Goal: Check status: Check status

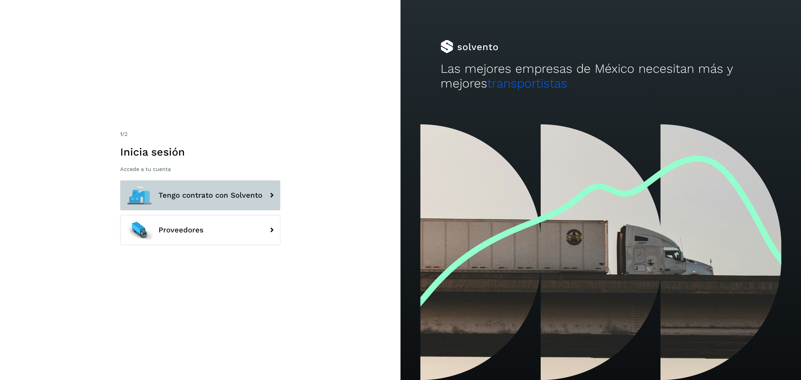
click at [219, 199] on button "Tengo contrato con Solvento" at bounding box center [200, 195] width 160 height 30
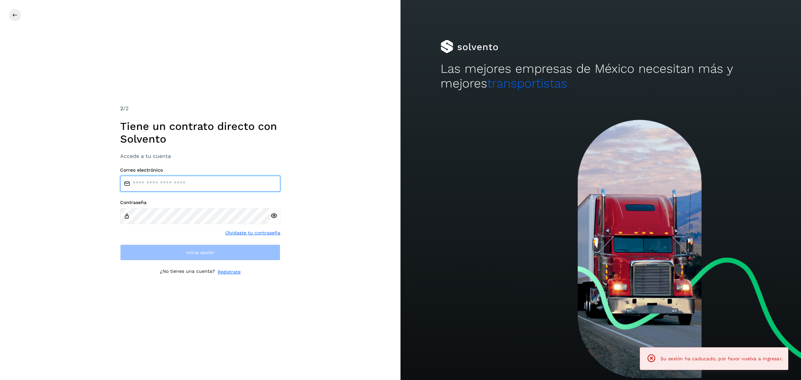
type input "**********"
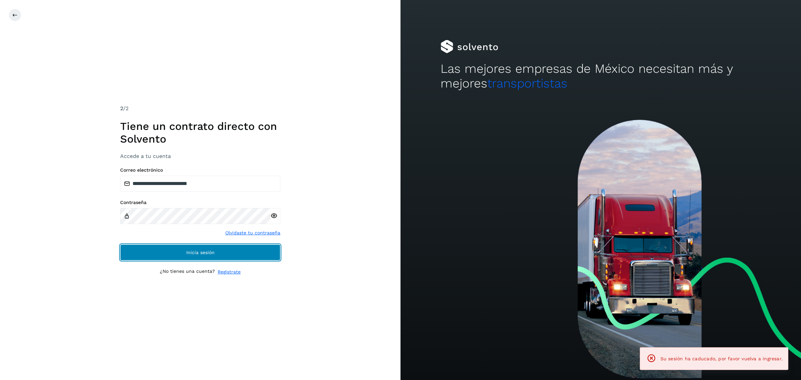
click at [221, 250] on button "Inicia sesión" at bounding box center [200, 252] width 160 height 16
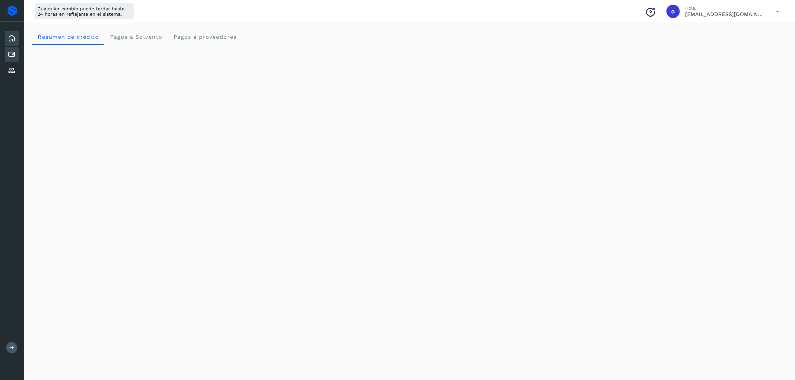
click at [17, 54] on div "Cuentas por pagar" at bounding box center [12, 54] width 14 height 15
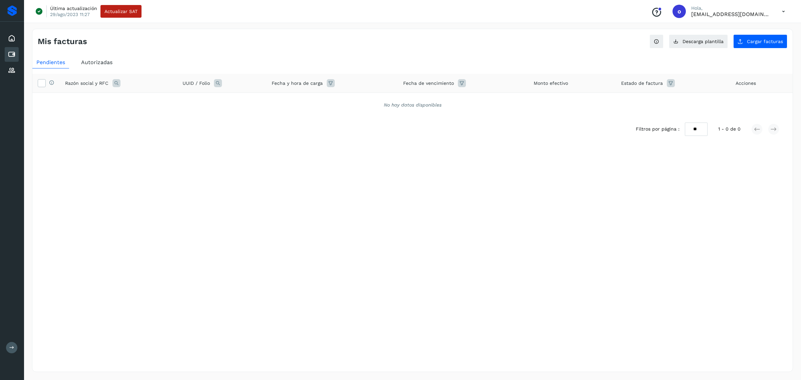
click at [93, 61] on span "Autorizadas" at bounding box center [96, 62] width 31 height 6
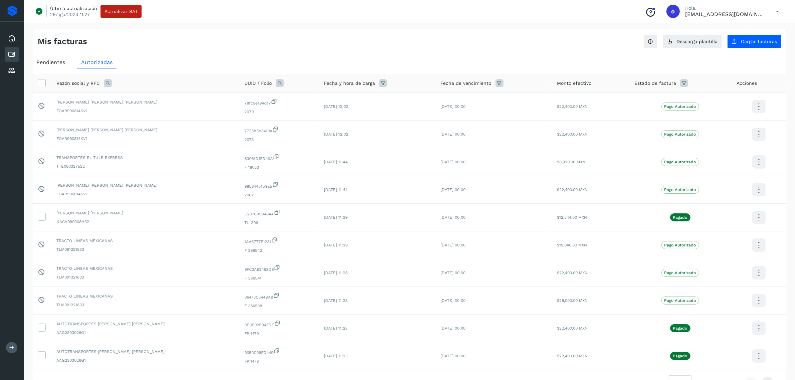
click at [108, 82] on icon at bounding box center [108, 83] width 8 height 8
click at [143, 113] on input "text" at bounding box center [152, 111] width 82 height 11
type input "******"
click at [183, 128] on button "Buscar" at bounding box center [168, 128] width 49 height 13
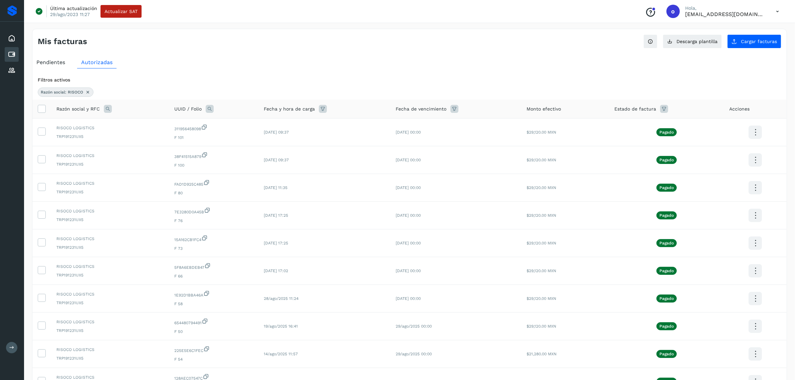
click at [60, 62] on span "Pendientes" at bounding box center [50, 62] width 29 height 6
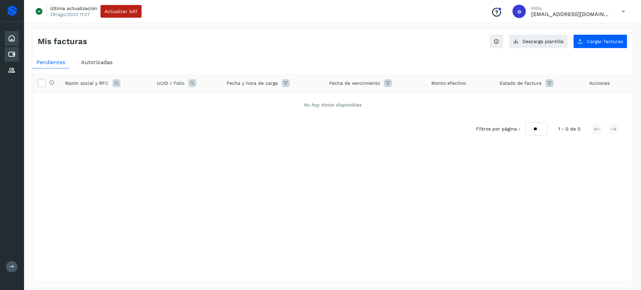
click at [11, 35] on icon at bounding box center [12, 38] width 8 height 8
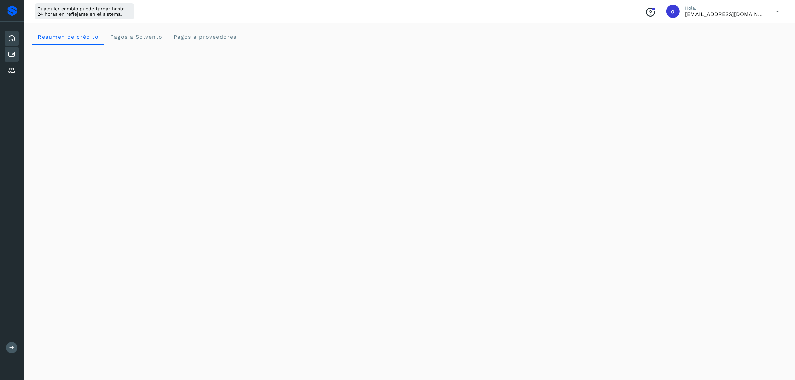
click at [18, 52] on div "Cuentas por pagar" at bounding box center [12, 54] width 14 height 15
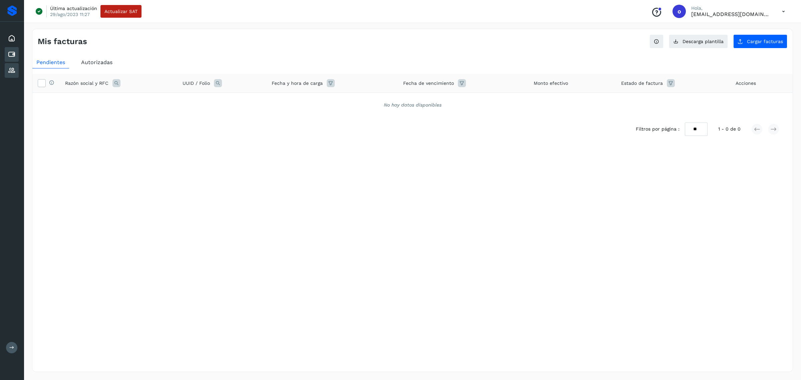
click at [13, 71] on icon at bounding box center [12, 70] width 8 height 8
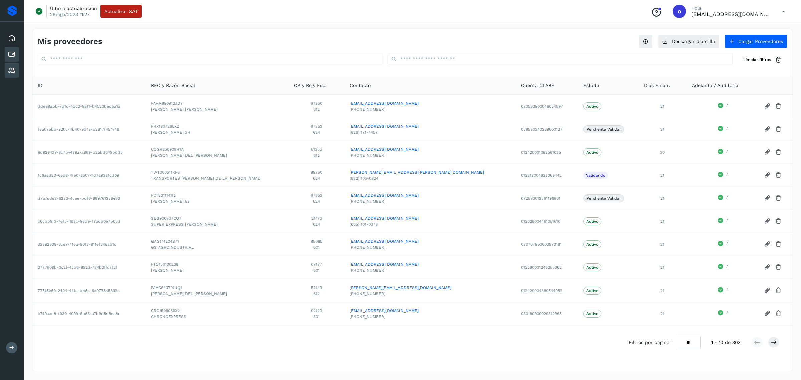
click at [10, 55] on icon at bounding box center [12, 54] width 8 height 8
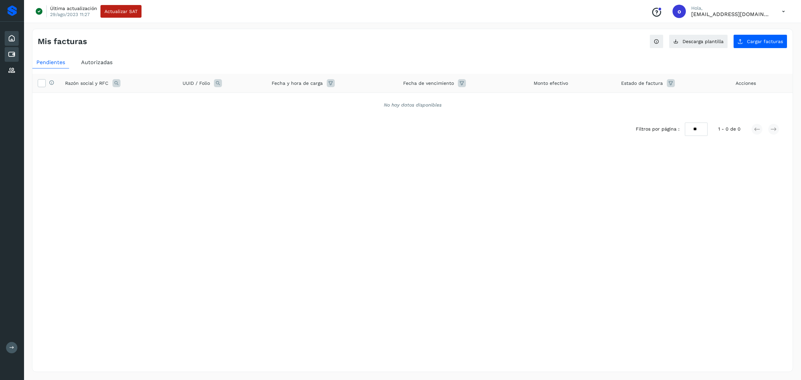
click at [13, 37] on icon at bounding box center [12, 38] width 8 height 8
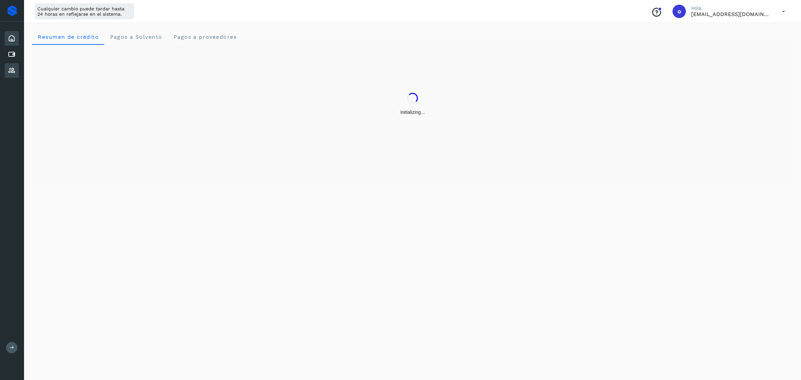
click at [11, 73] on div "Proveedores" at bounding box center [12, 70] width 14 height 15
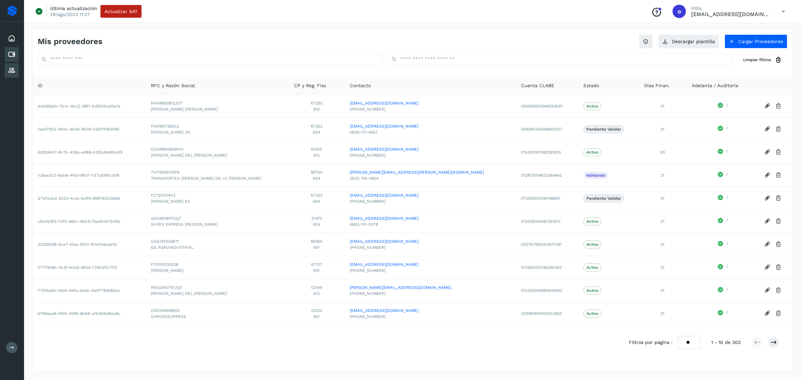
click at [11, 55] on icon at bounding box center [12, 54] width 8 height 8
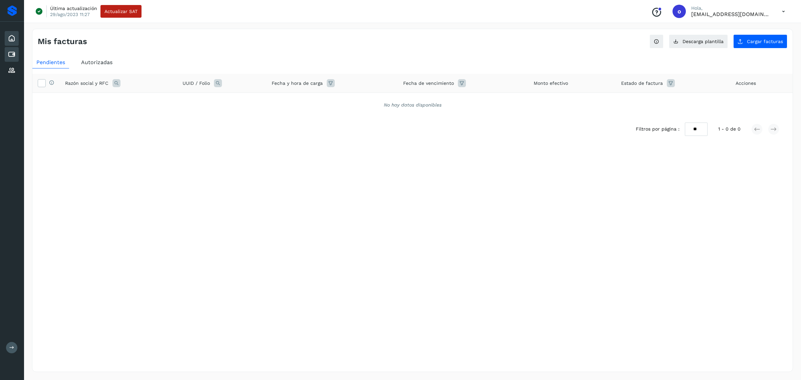
click at [14, 38] on icon at bounding box center [12, 38] width 8 height 8
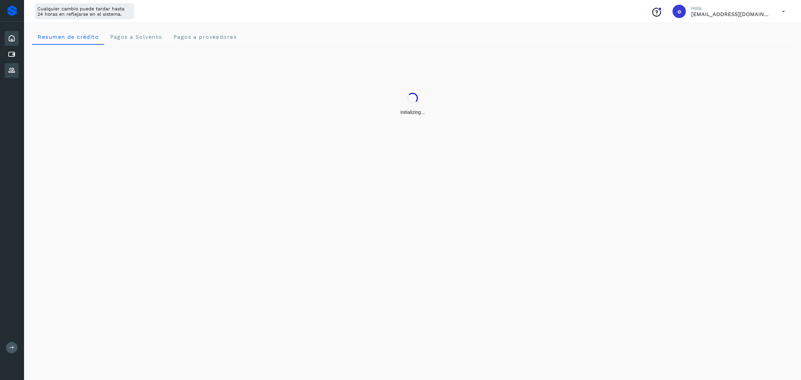
click at [16, 71] on div "Proveedores" at bounding box center [12, 70] width 14 height 15
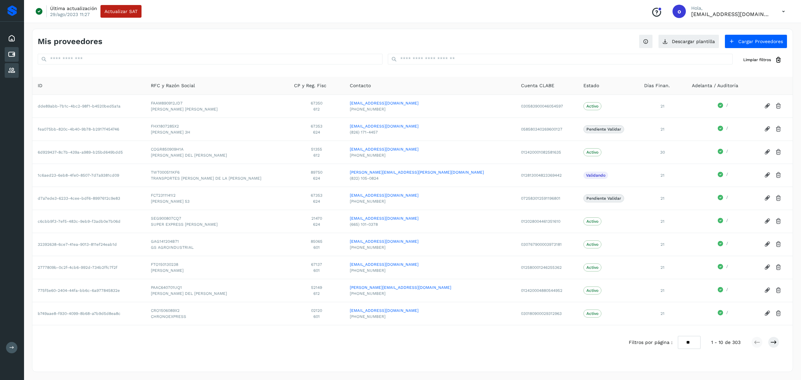
click at [8, 55] on icon at bounding box center [12, 54] width 8 height 8
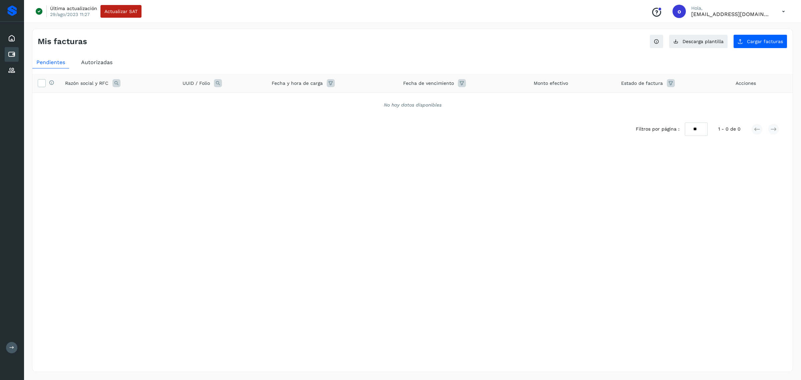
click at [97, 64] on span "Autorizadas" at bounding box center [96, 62] width 31 height 6
click at [57, 65] on span "Pendientes" at bounding box center [50, 62] width 29 height 6
click at [87, 67] on div "Autorizadas" at bounding box center [96, 62] width 39 height 12
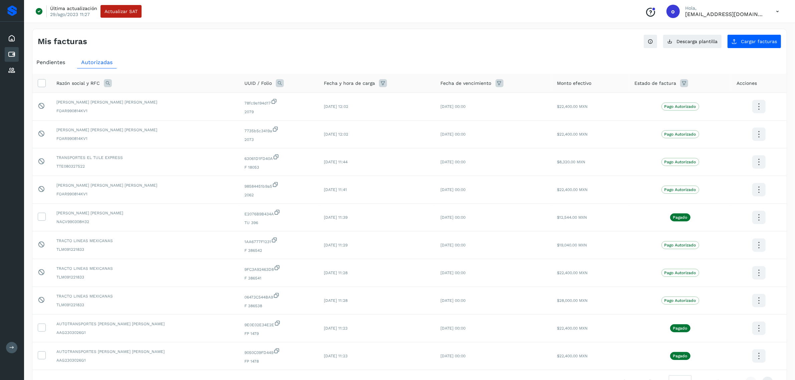
click at [66, 67] on div "Pendientes" at bounding box center [50, 62] width 37 height 12
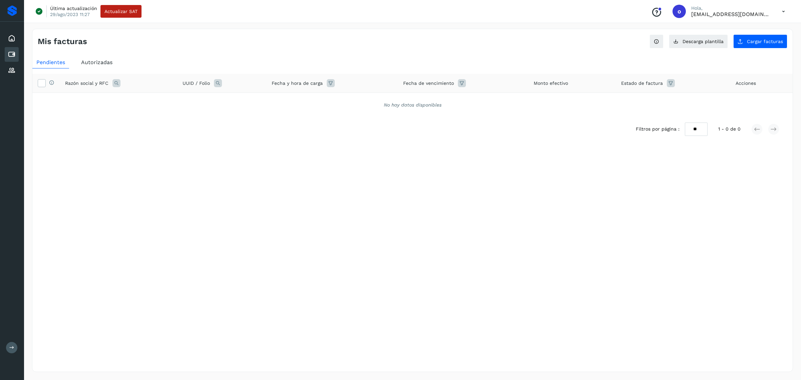
click at [98, 60] on span "Autorizadas" at bounding box center [96, 62] width 31 height 6
click at [64, 59] on span "Pendientes" at bounding box center [50, 62] width 29 height 6
